Goal: Navigation & Orientation: Find specific page/section

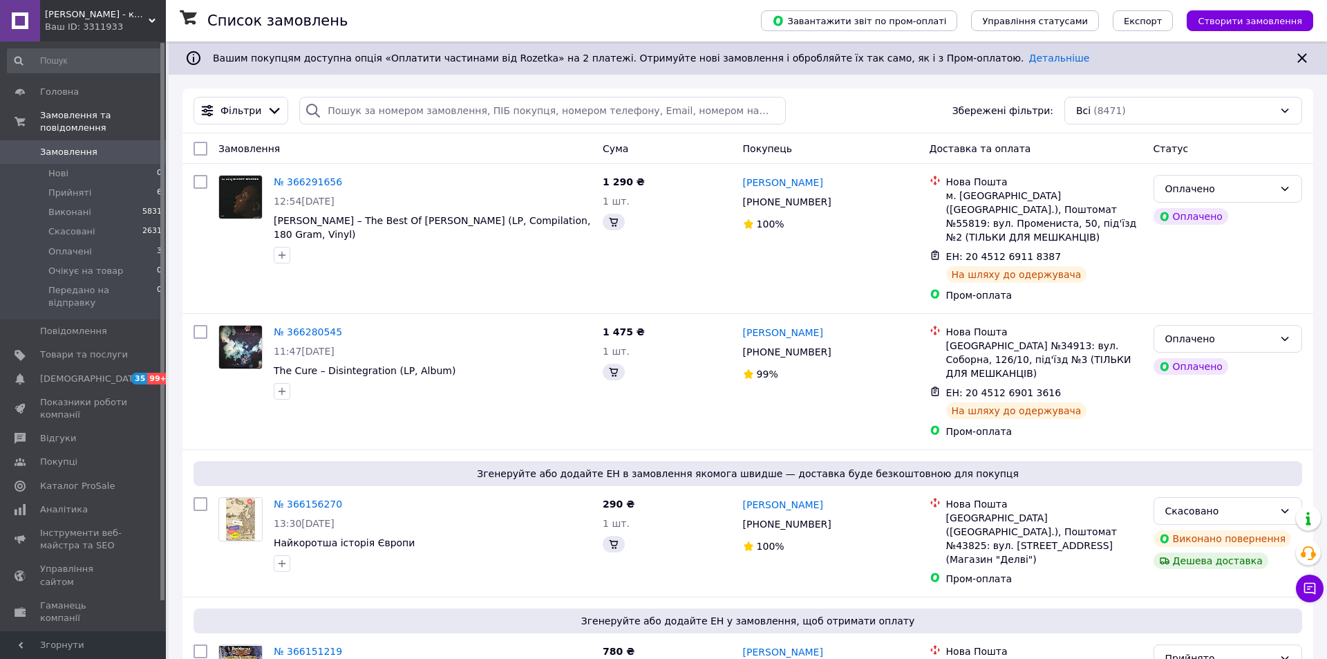
click at [143, 19] on span "[PERSON_NAME] - книги та [PERSON_NAME]" at bounding box center [97, 14] width 104 height 12
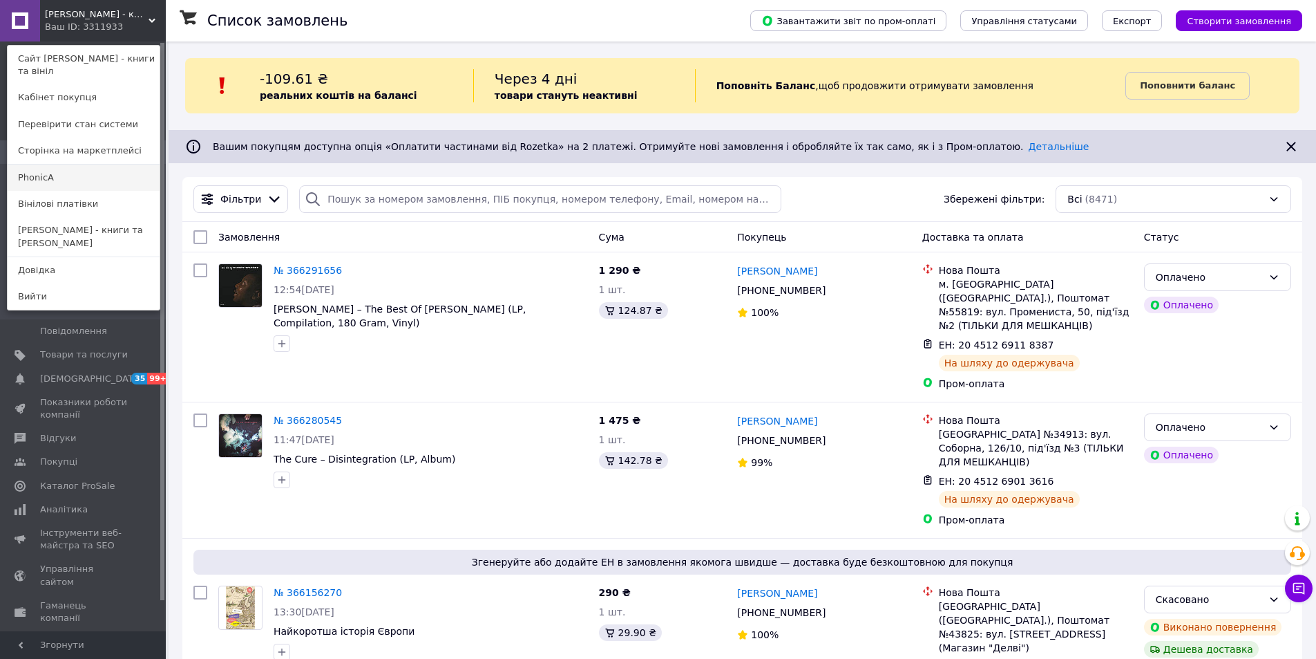
click at [77, 181] on link "PhonicA" at bounding box center [84, 177] width 152 height 26
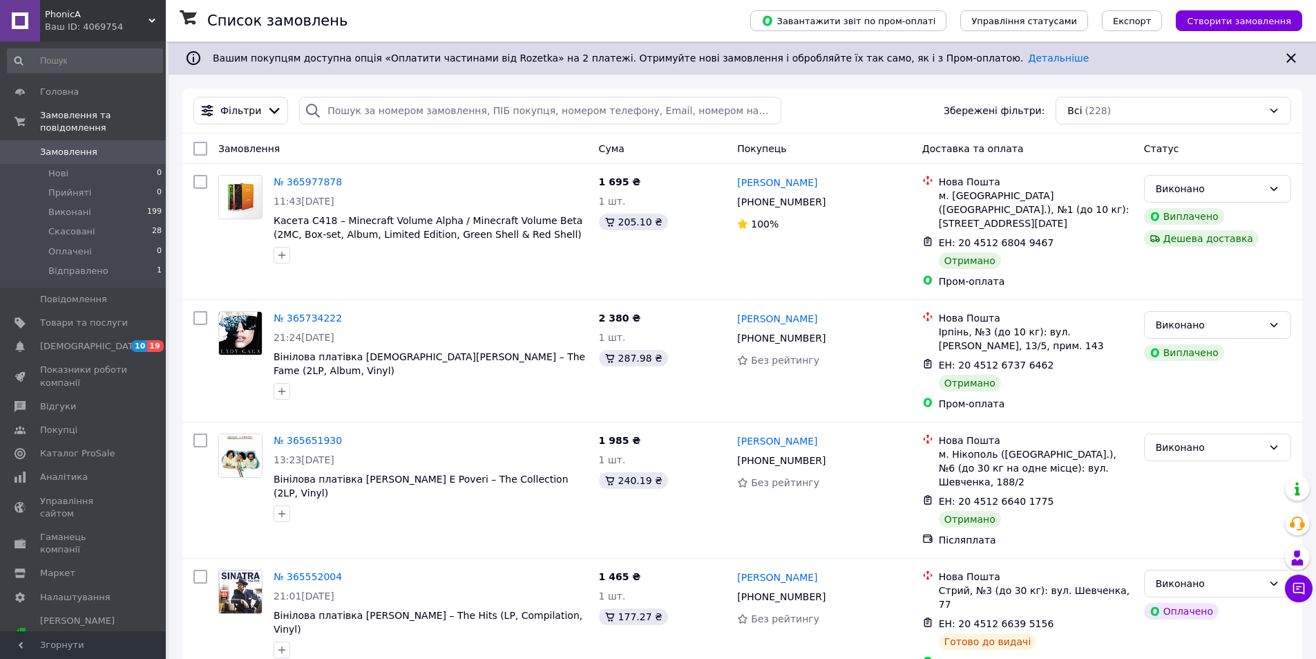
click at [113, 15] on span "PhonicA" at bounding box center [97, 14] width 104 height 12
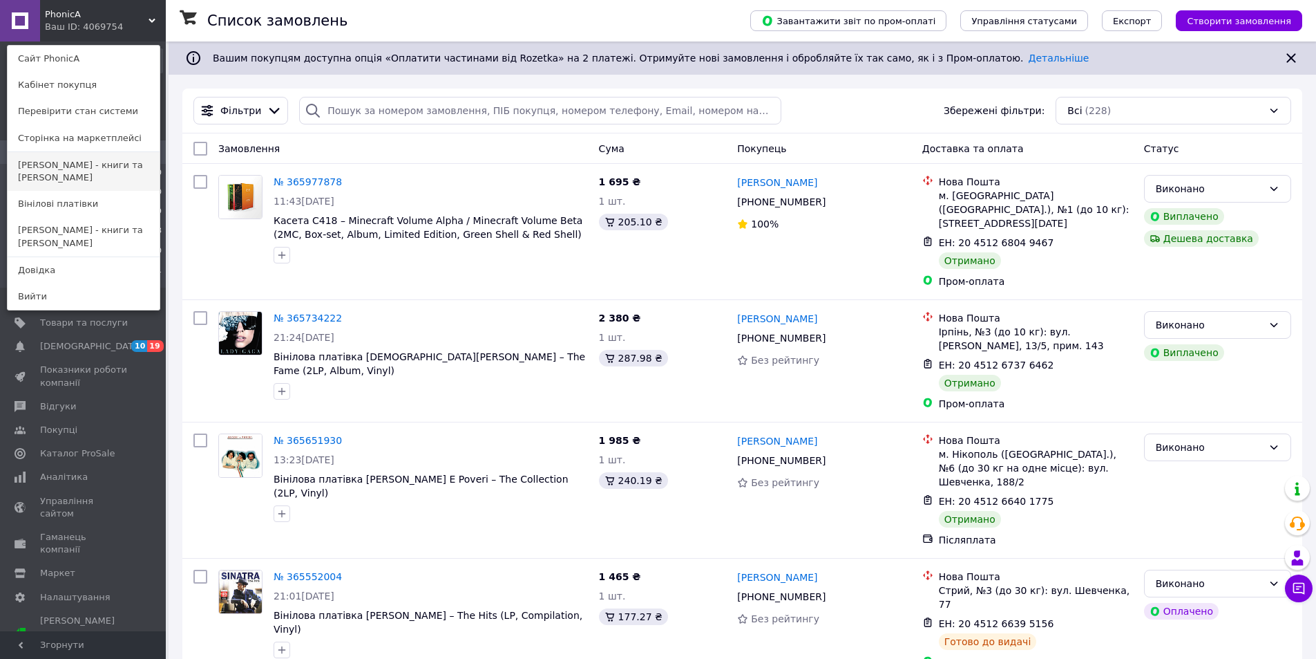
click at [60, 155] on link "[PERSON_NAME] - книги та [PERSON_NAME]" at bounding box center [84, 171] width 152 height 39
